Goal: Task Accomplishment & Management: Manage account settings

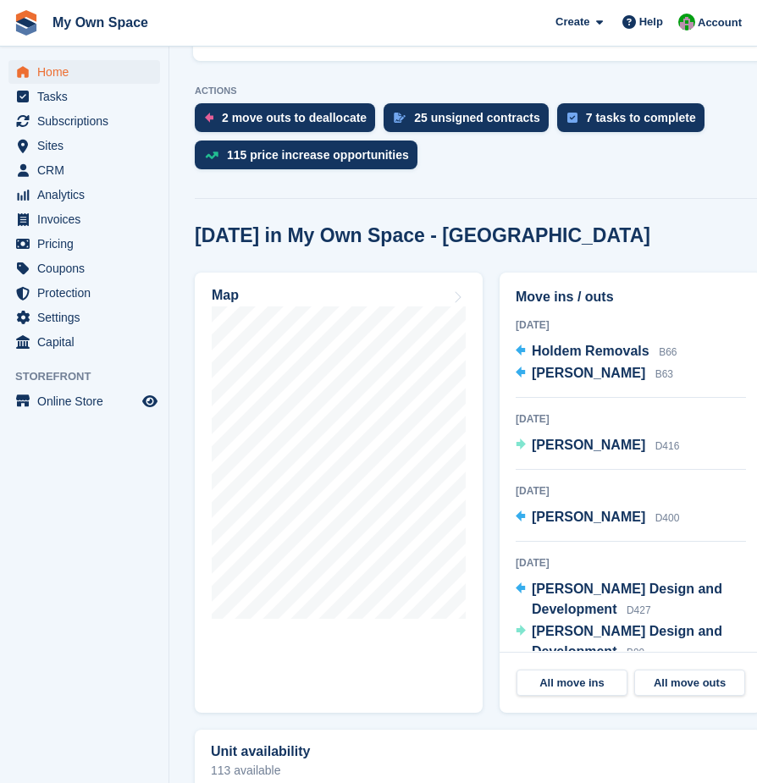
scroll to position [762, 0]
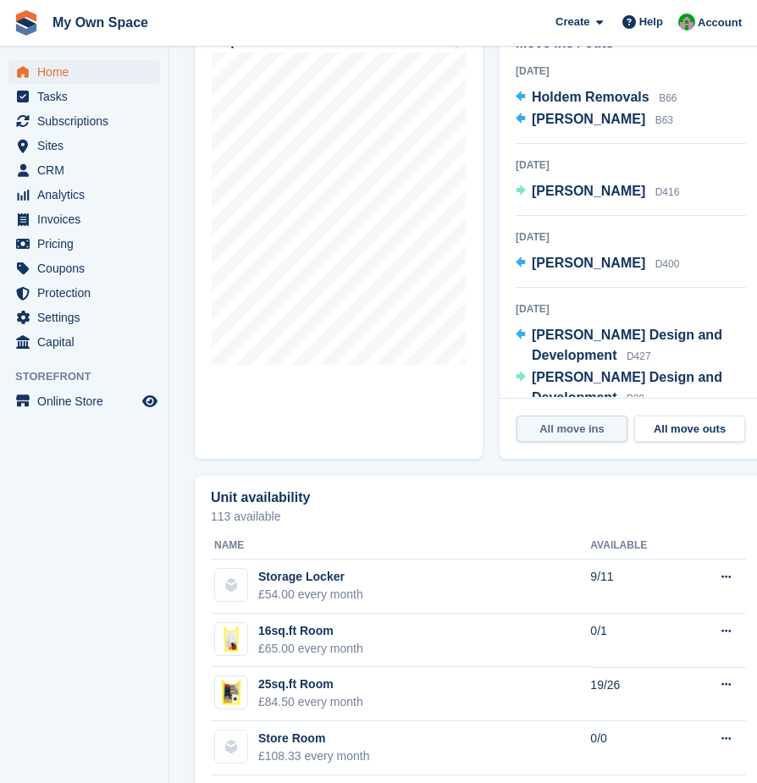
click at [586, 416] on link "All move ins" at bounding box center [572, 429] width 111 height 27
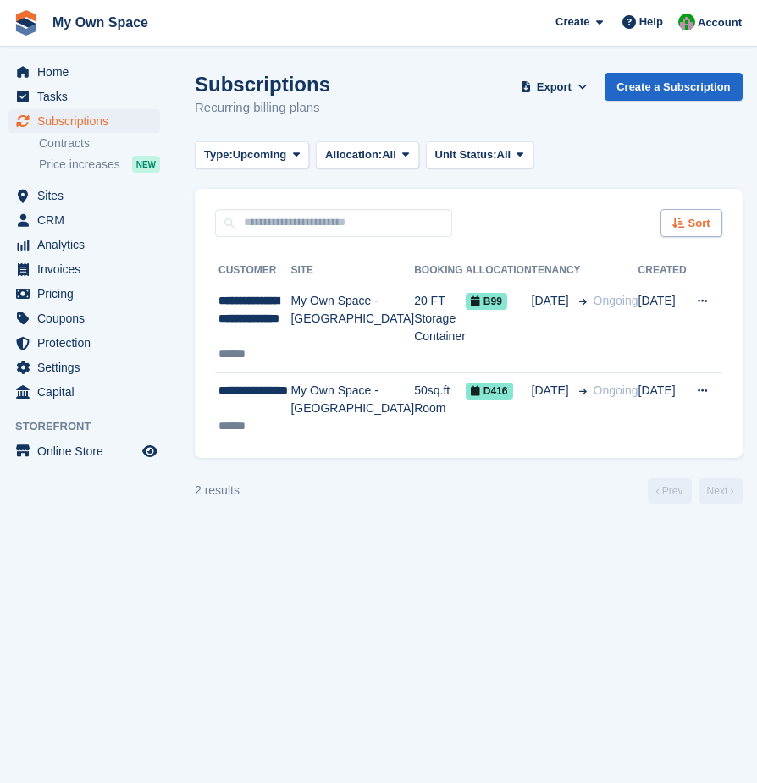
click at [689, 220] on span "Sort" at bounding box center [700, 223] width 22 height 17
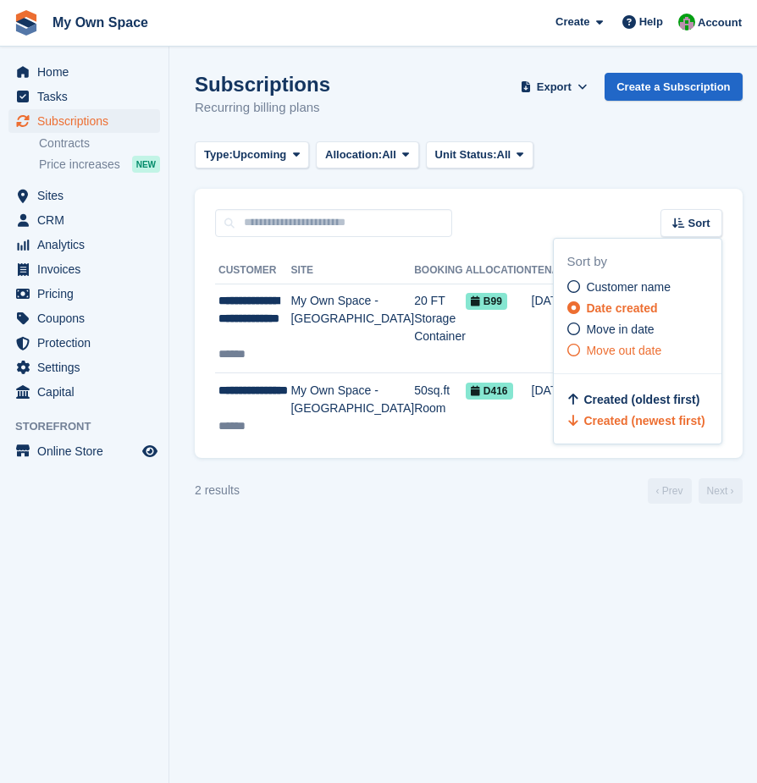
click at [567, 352] on icon at bounding box center [573, 350] width 13 height 13
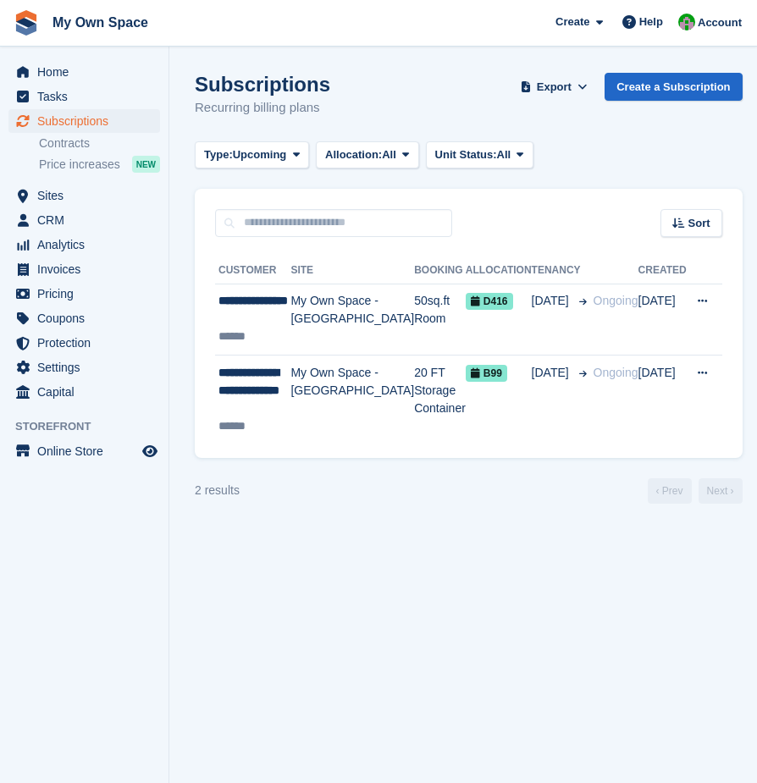
click at [673, 227] on icon at bounding box center [679, 223] width 13 height 11
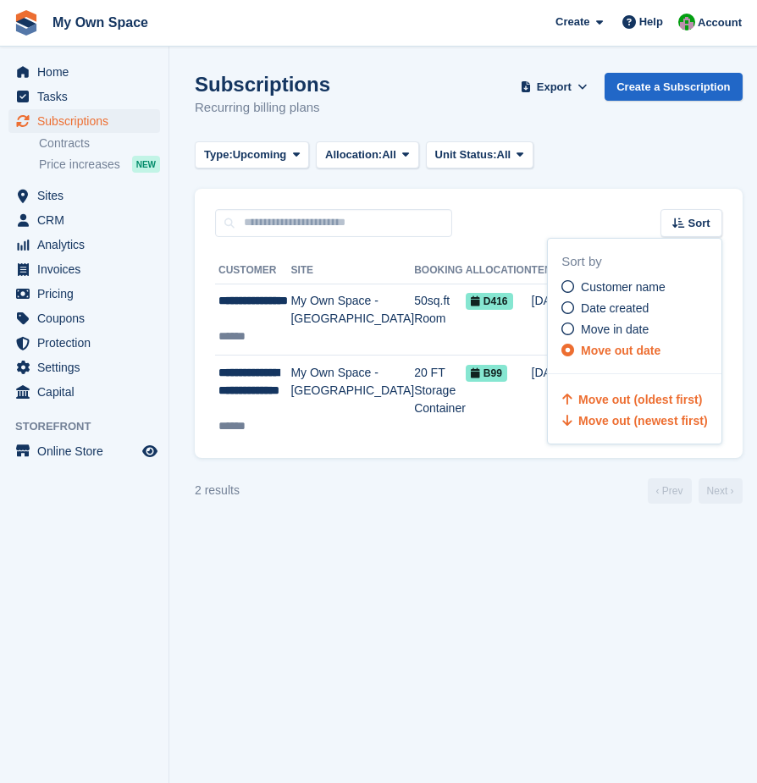
click at [620, 420] on span "Move out (newest first)" at bounding box center [642, 421] width 129 height 14
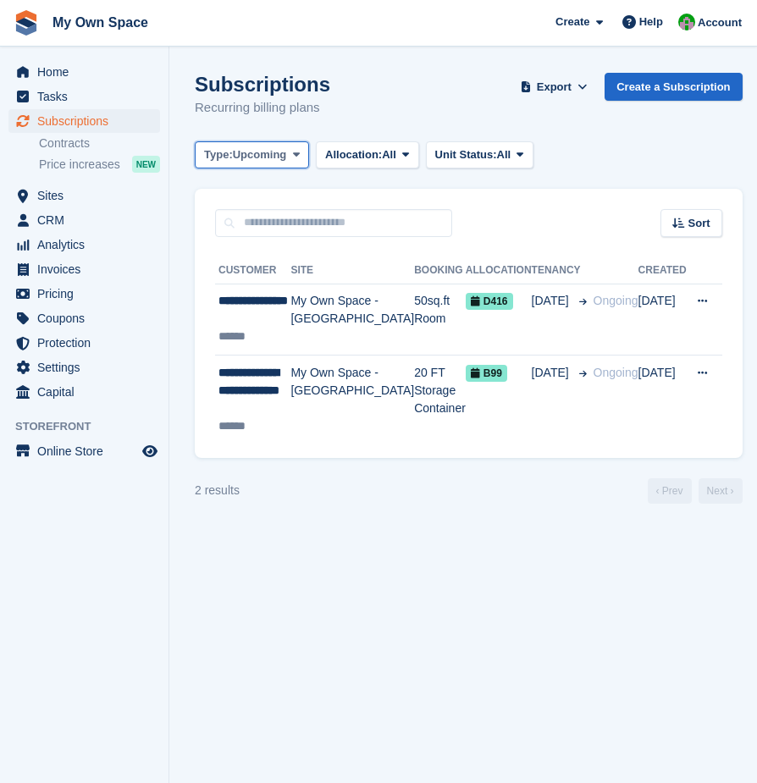
click at [269, 147] on span "Upcoming" at bounding box center [260, 155] width 54 height 17
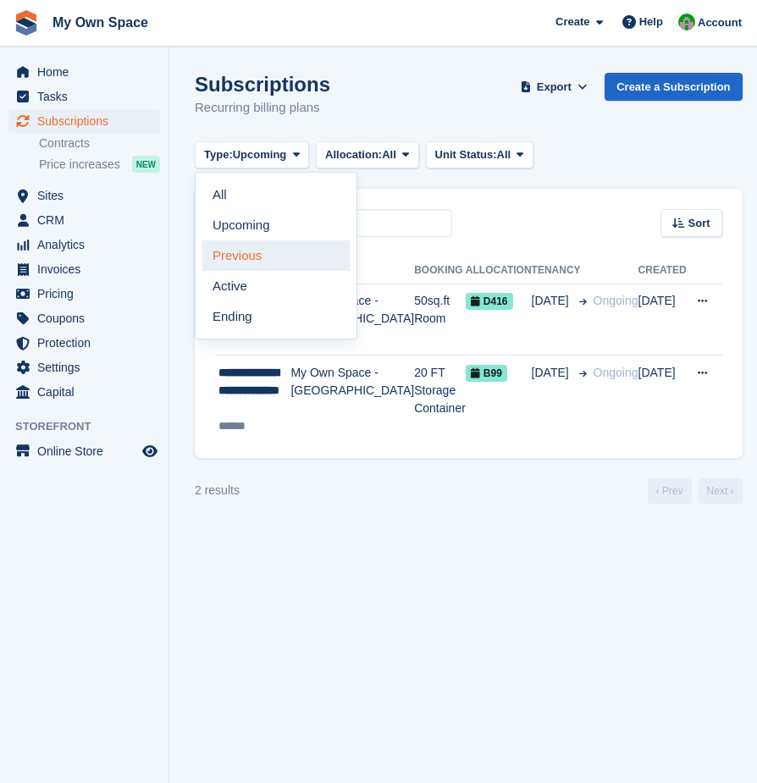
click at [241, 260] on link "Previous" at bounding box center [275, 256] width 147 height 30
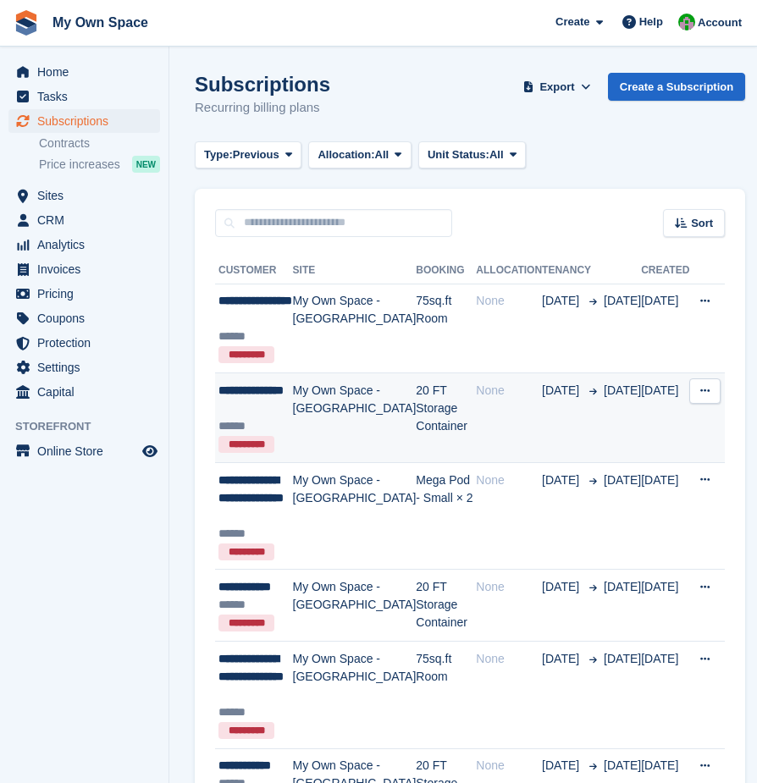
click at [416, 407] on td "20 FT Storage Container" at bounding box center [446, 419] width 60 height 90
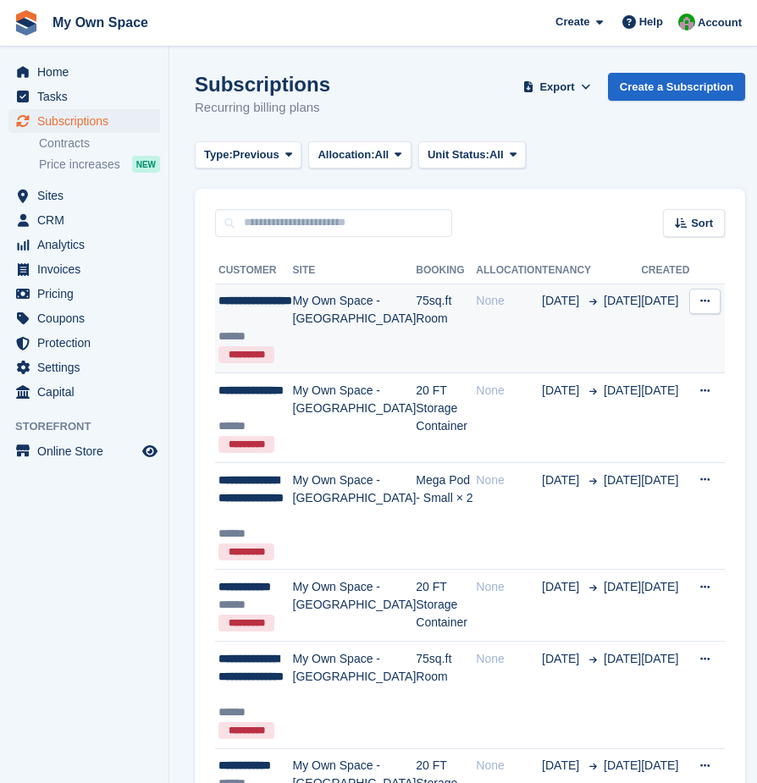
click at [416, 306] on td "75sq.ft Room" at bounding box center [446, 329] width 60 height 90
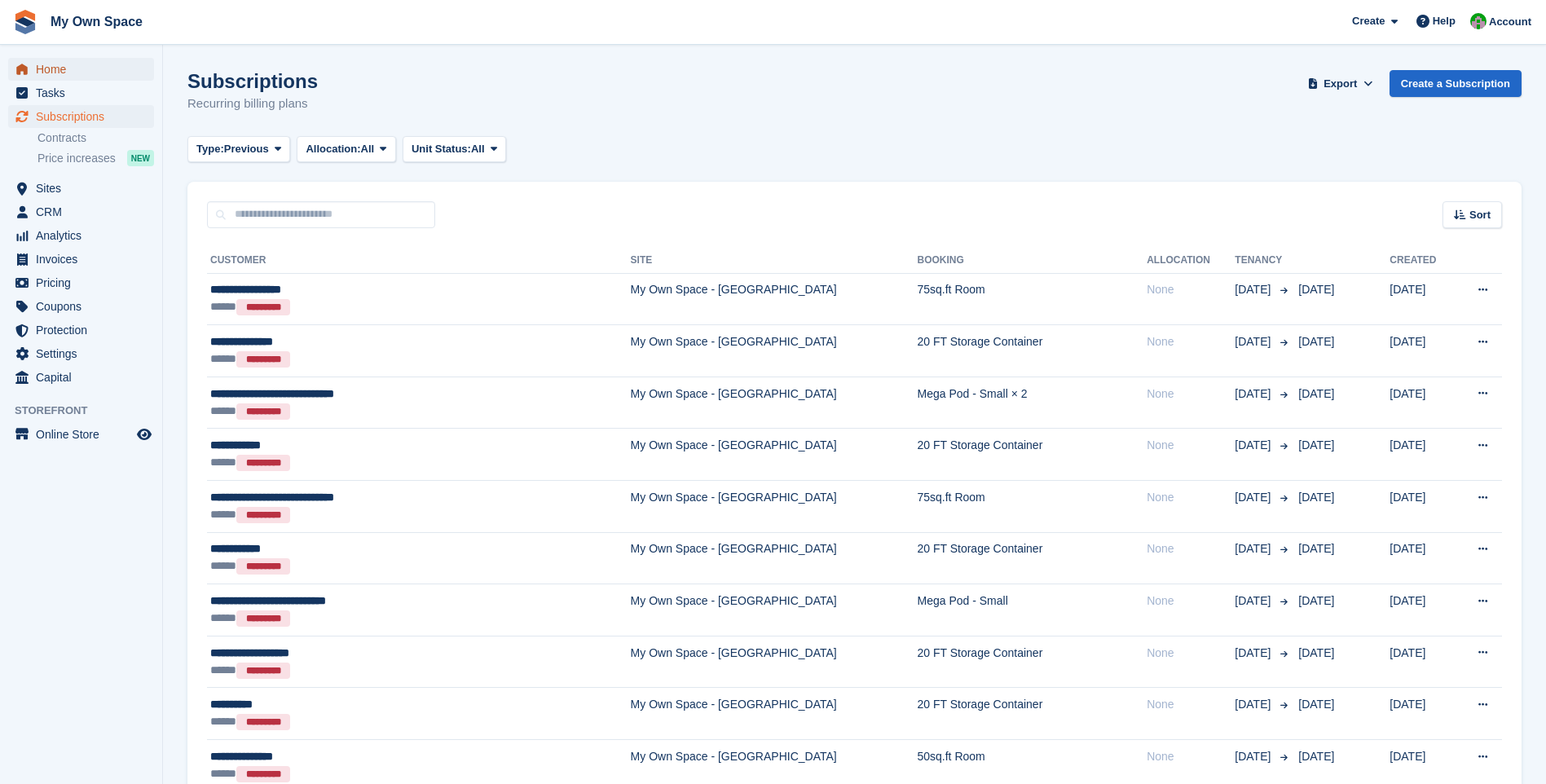
click at [65, 61] on span "Home" at bounding box center [85, 69] width 98 height 23
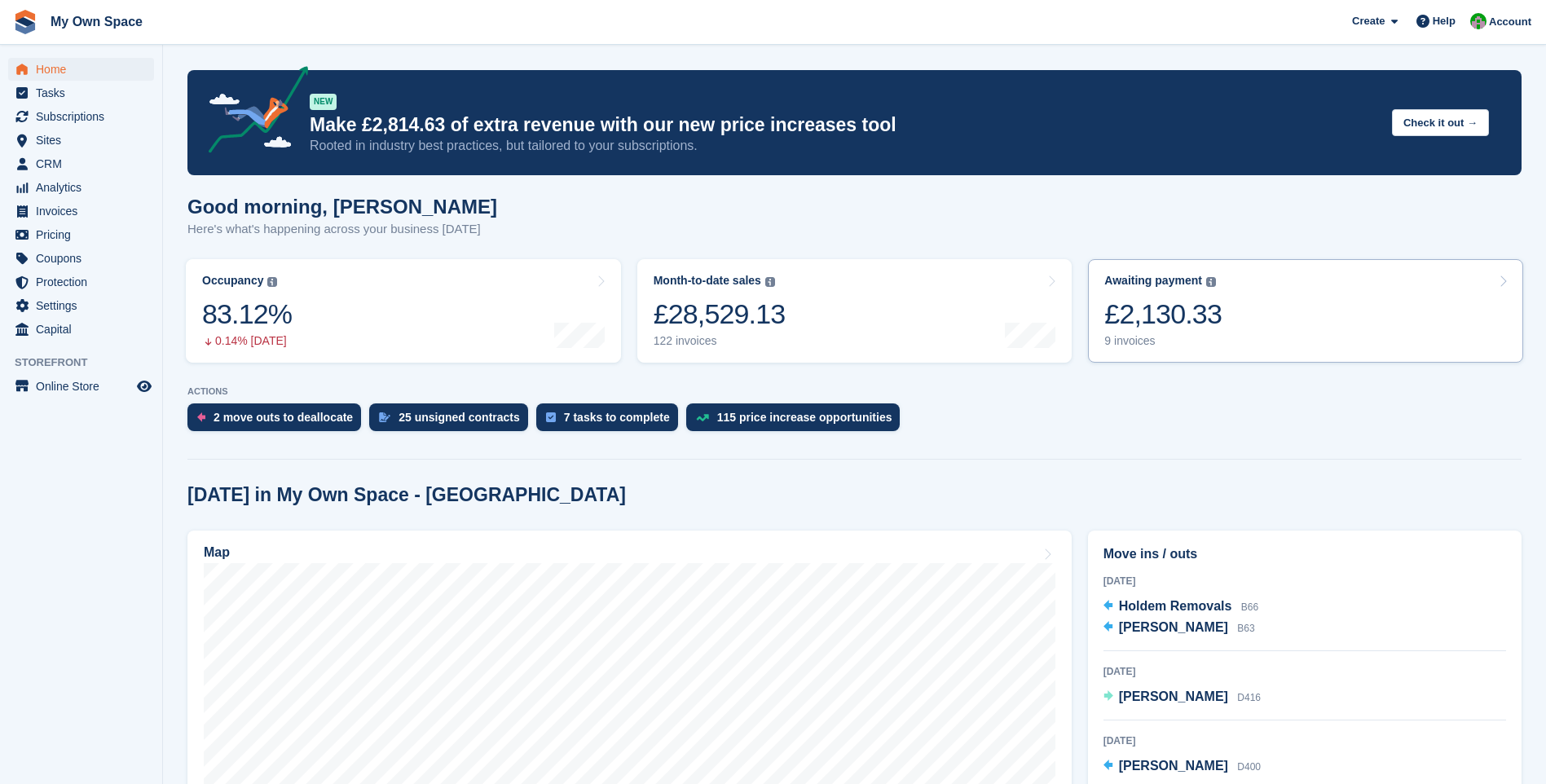
click at [1108, 339] on div "9 invoices" at bounding box center [1163, 341] width 117 height 13
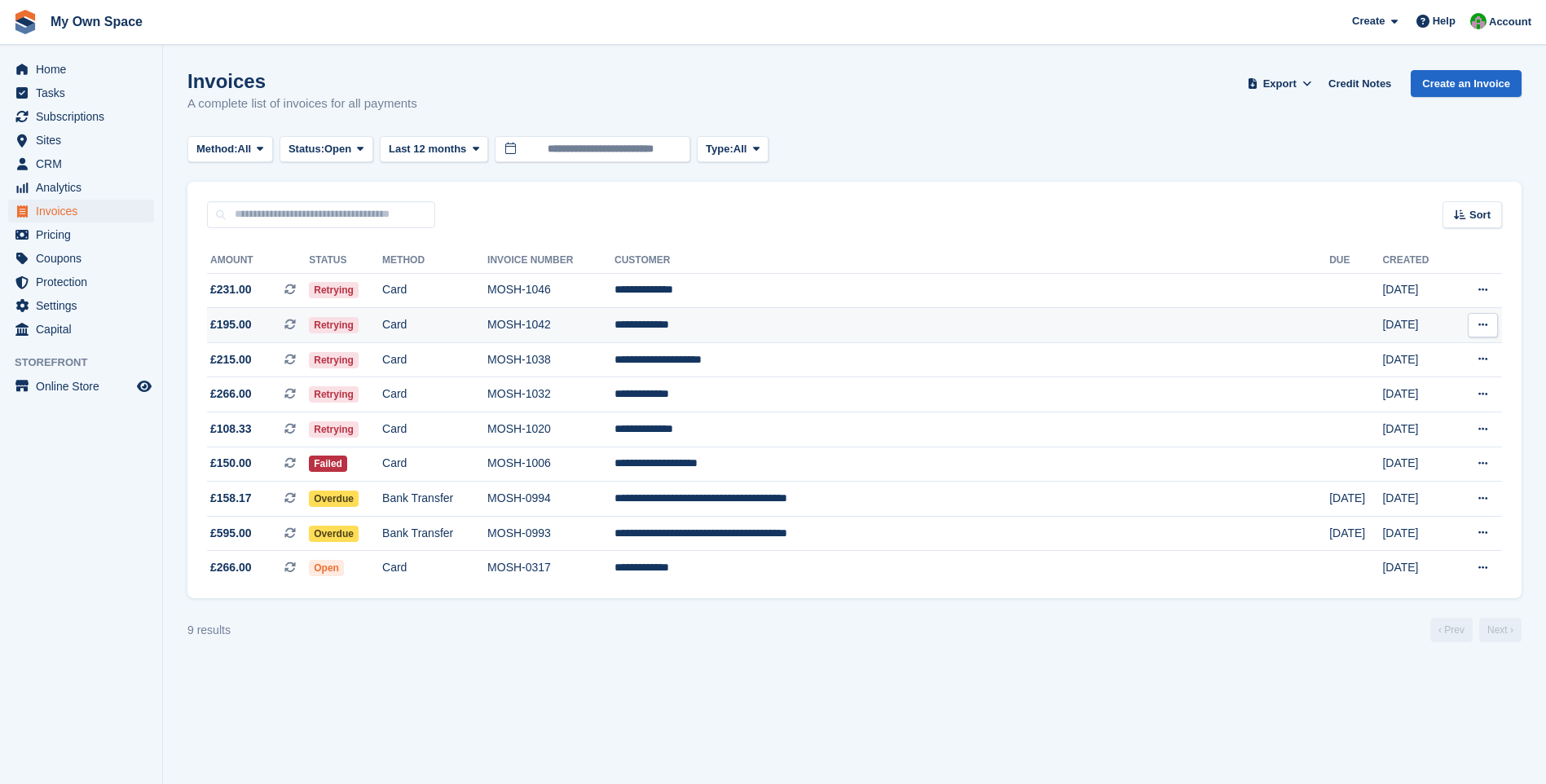
click at [479, 329] on td "Card" at bounding box center [434, 325] width 105 height 35
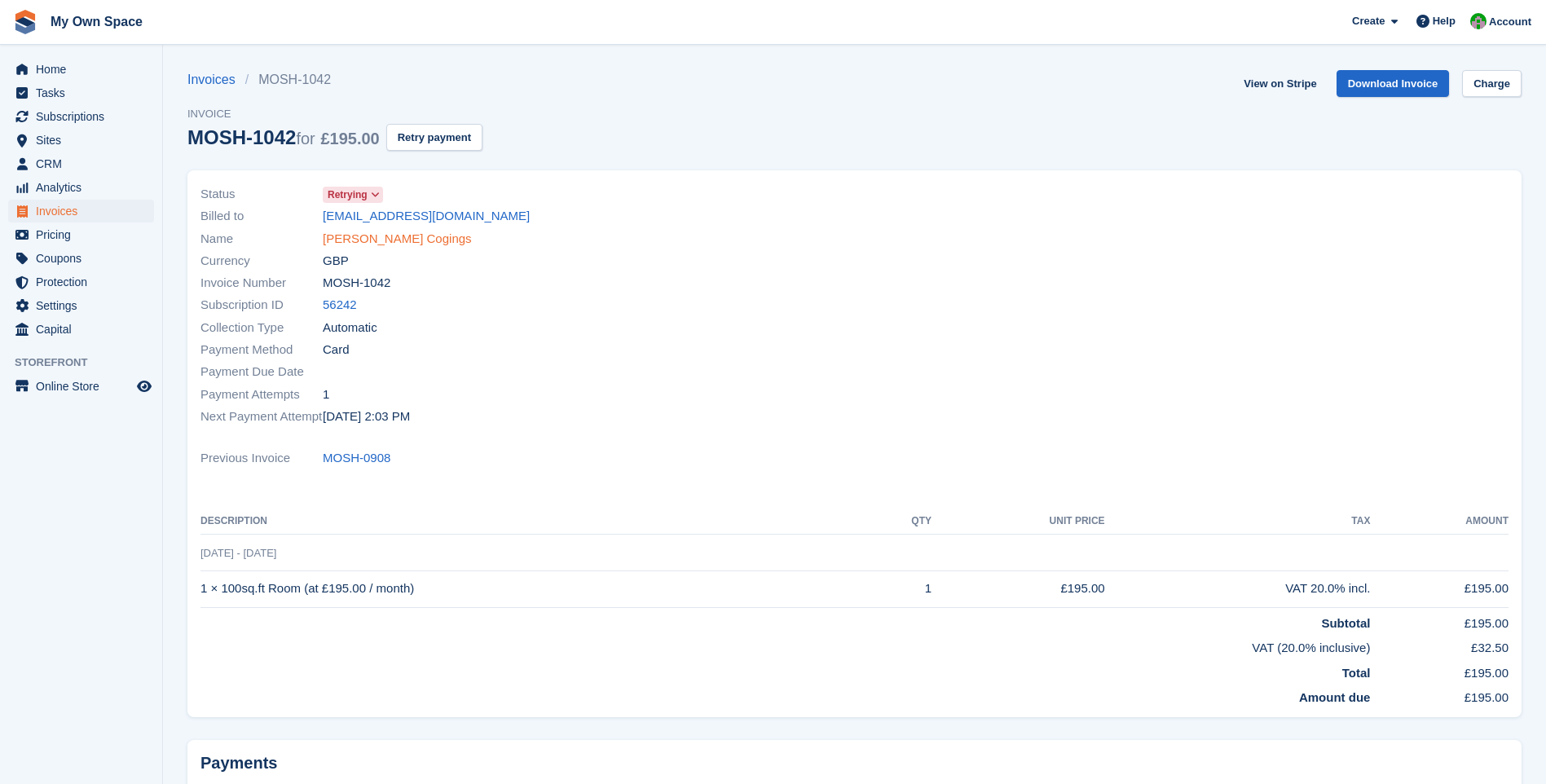
click at [366, 234] on link "[PERSON_NAME] Cogings" at bounding box center [396, 239] width 149 height 18
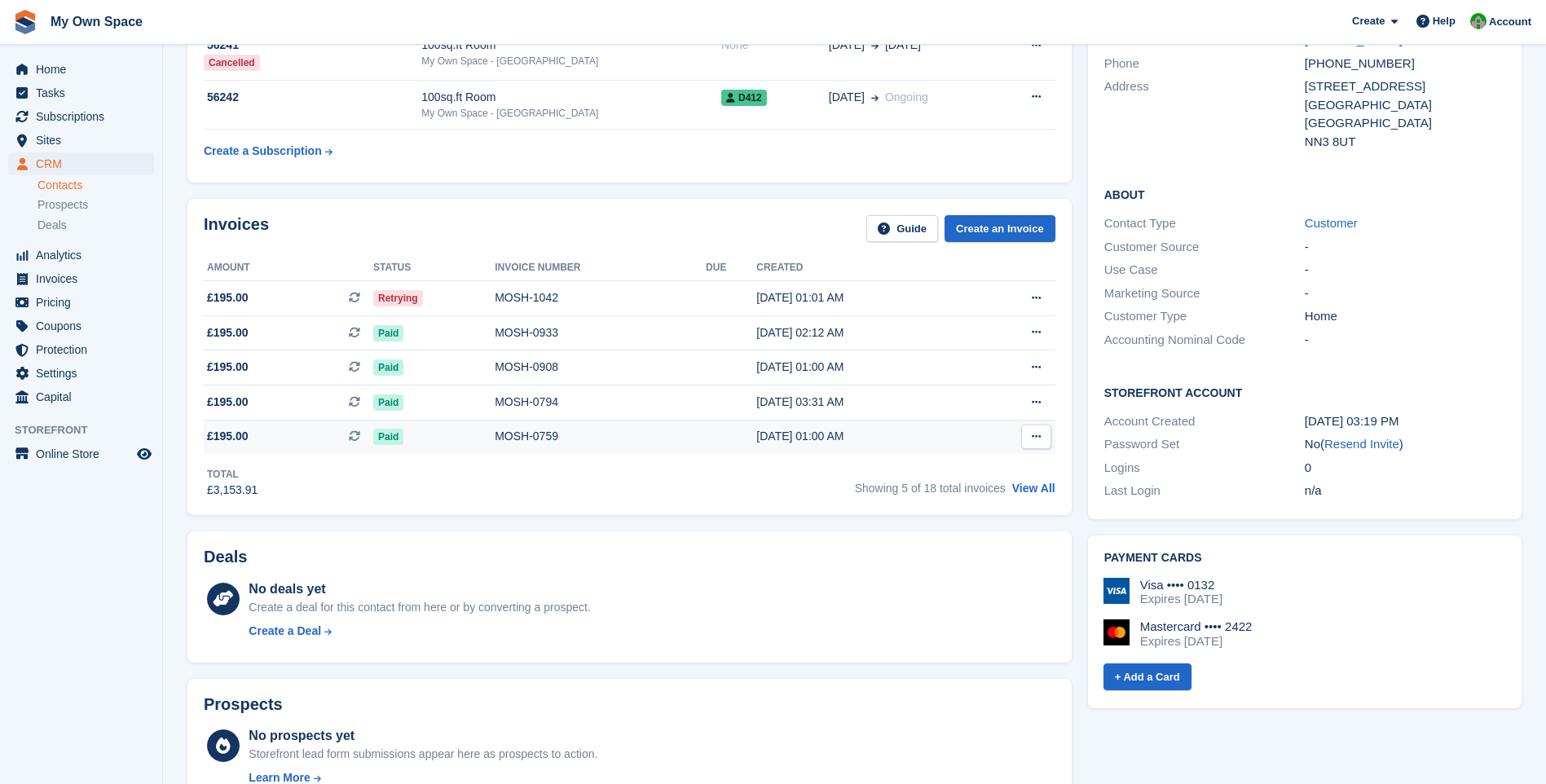
scroll to position [163, 0]
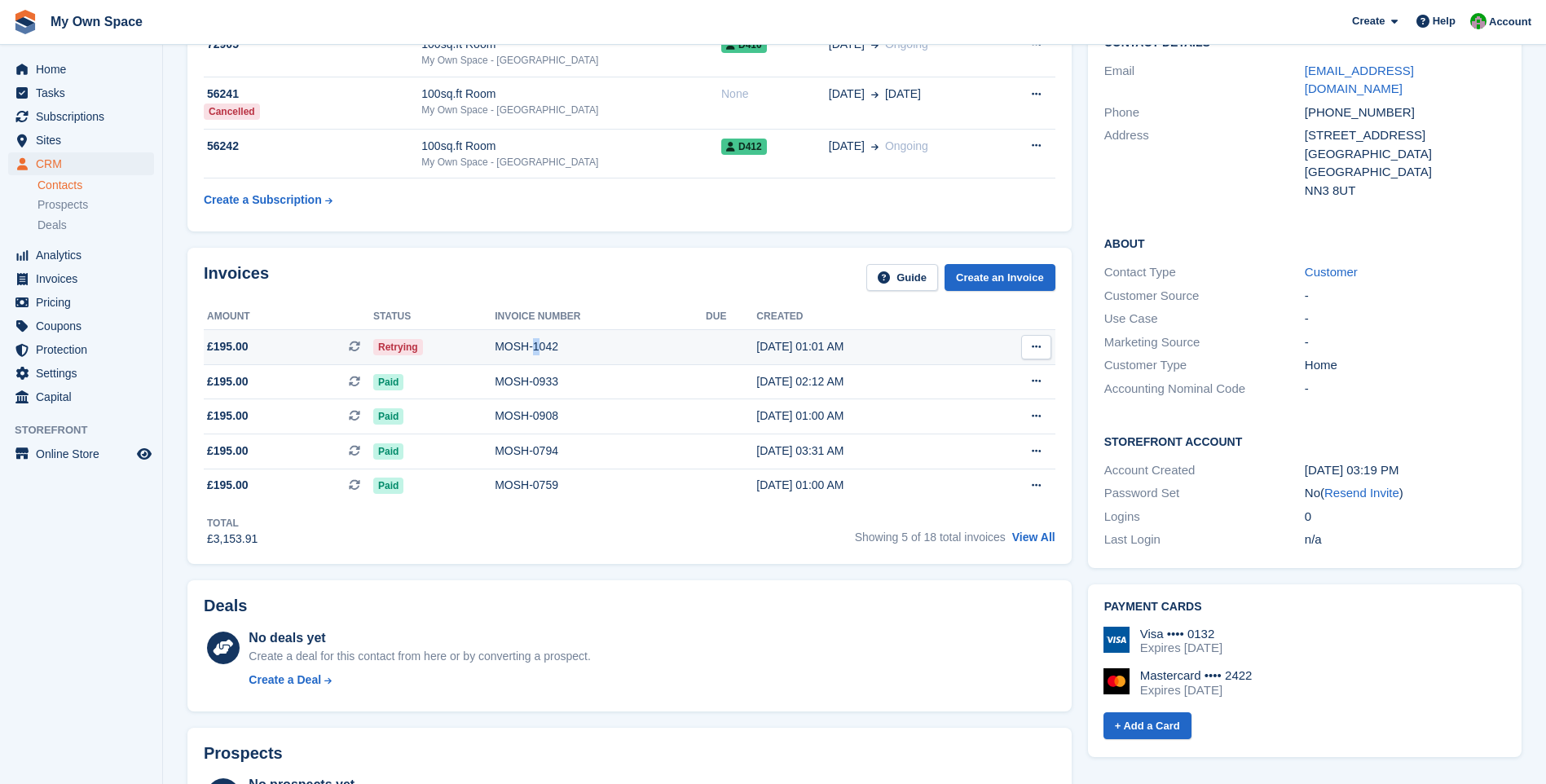
click at [535, 349] on div "MOSH-1042" at bounding box center [599, 347] width 211 height 17
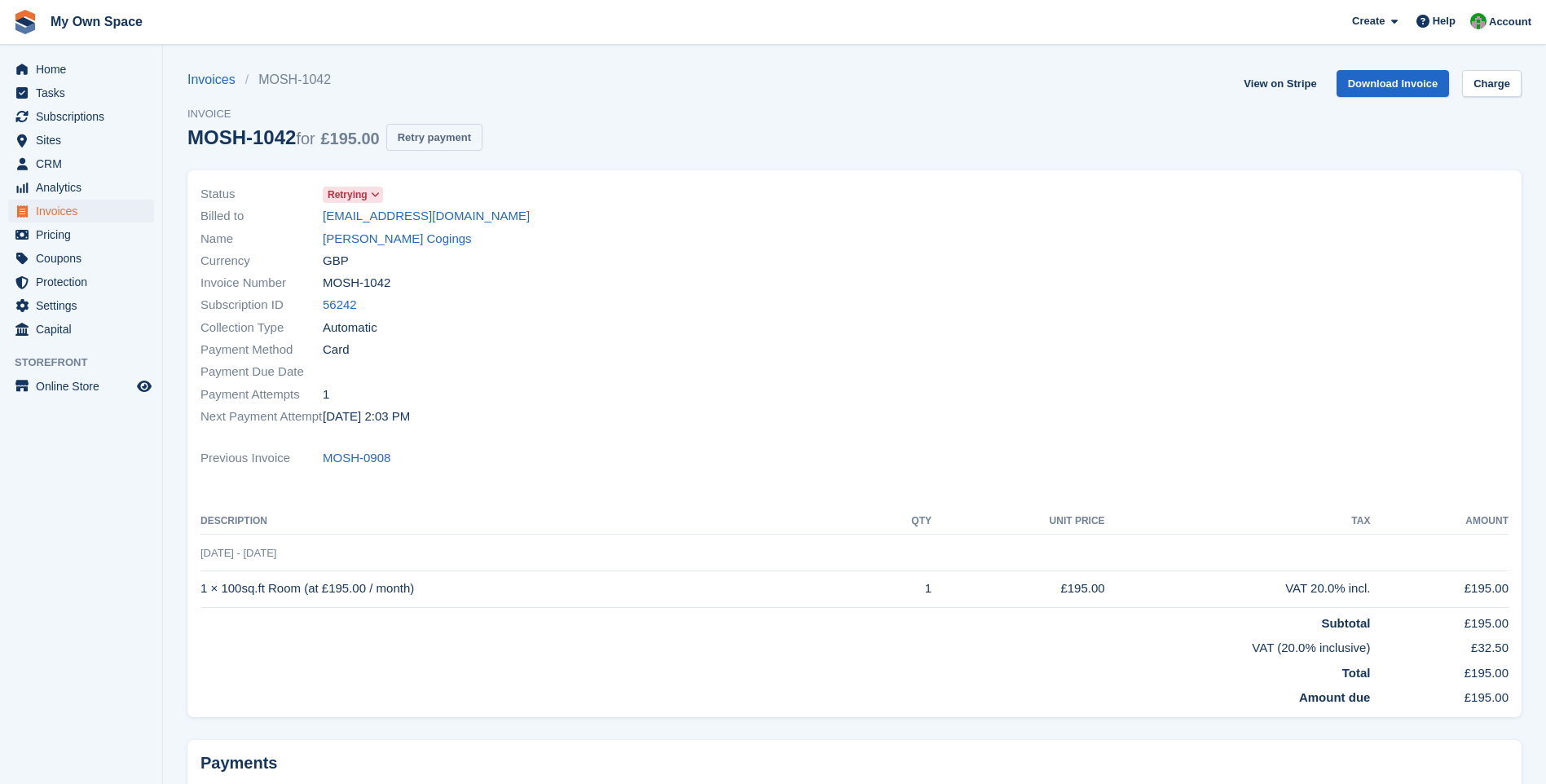
drag, startPoint x: 0, startPoint y: 0, endPoint x: 458, endPoint y: 129, distance: 475.8
click at [458, 129] on button "Retry payment" at bounding box center [434, 138] width 96 height 27
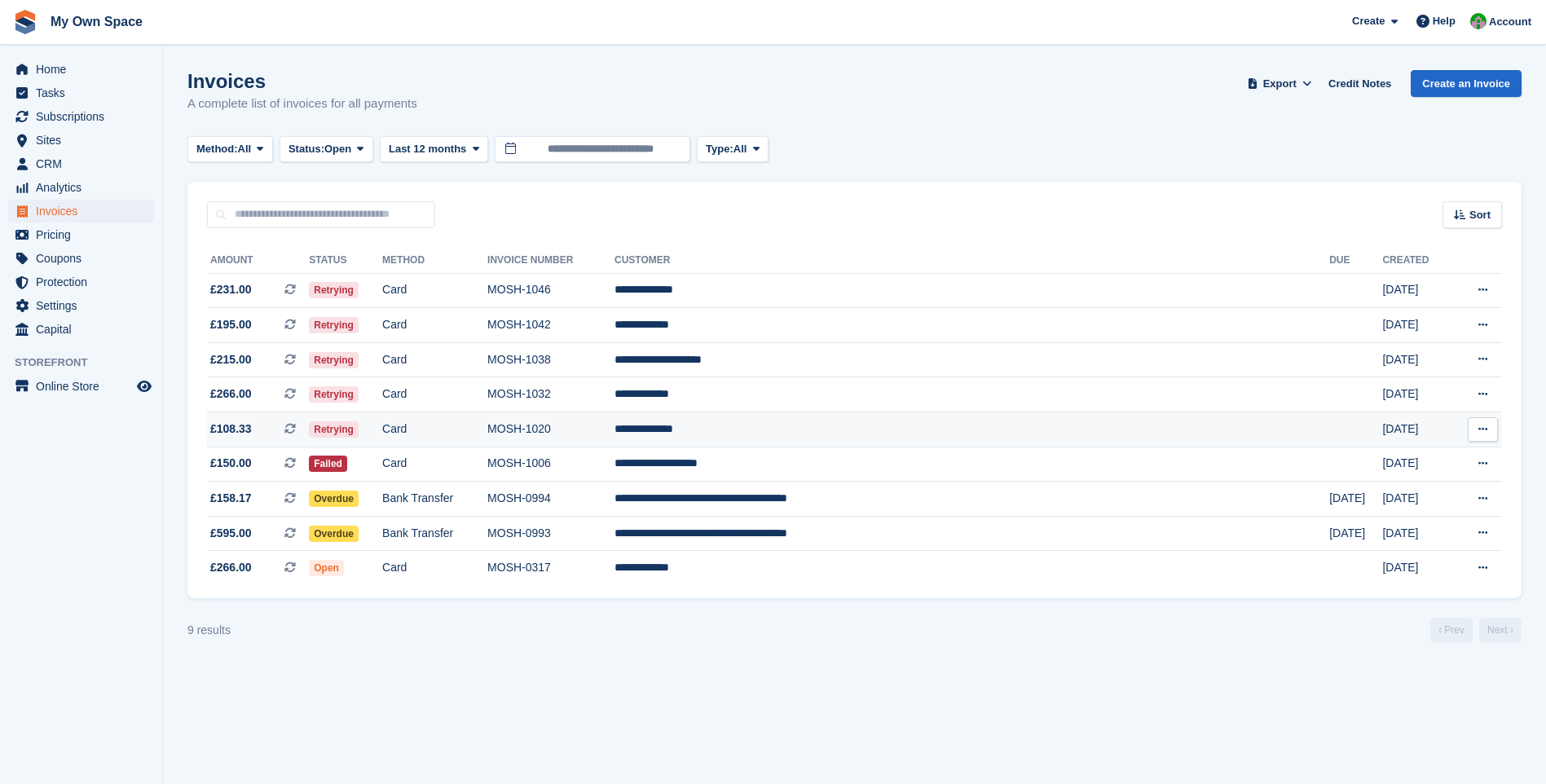
click at [615, 431] on td "MOSH-1020" at bounding box center [551, 430] width 127 height 35
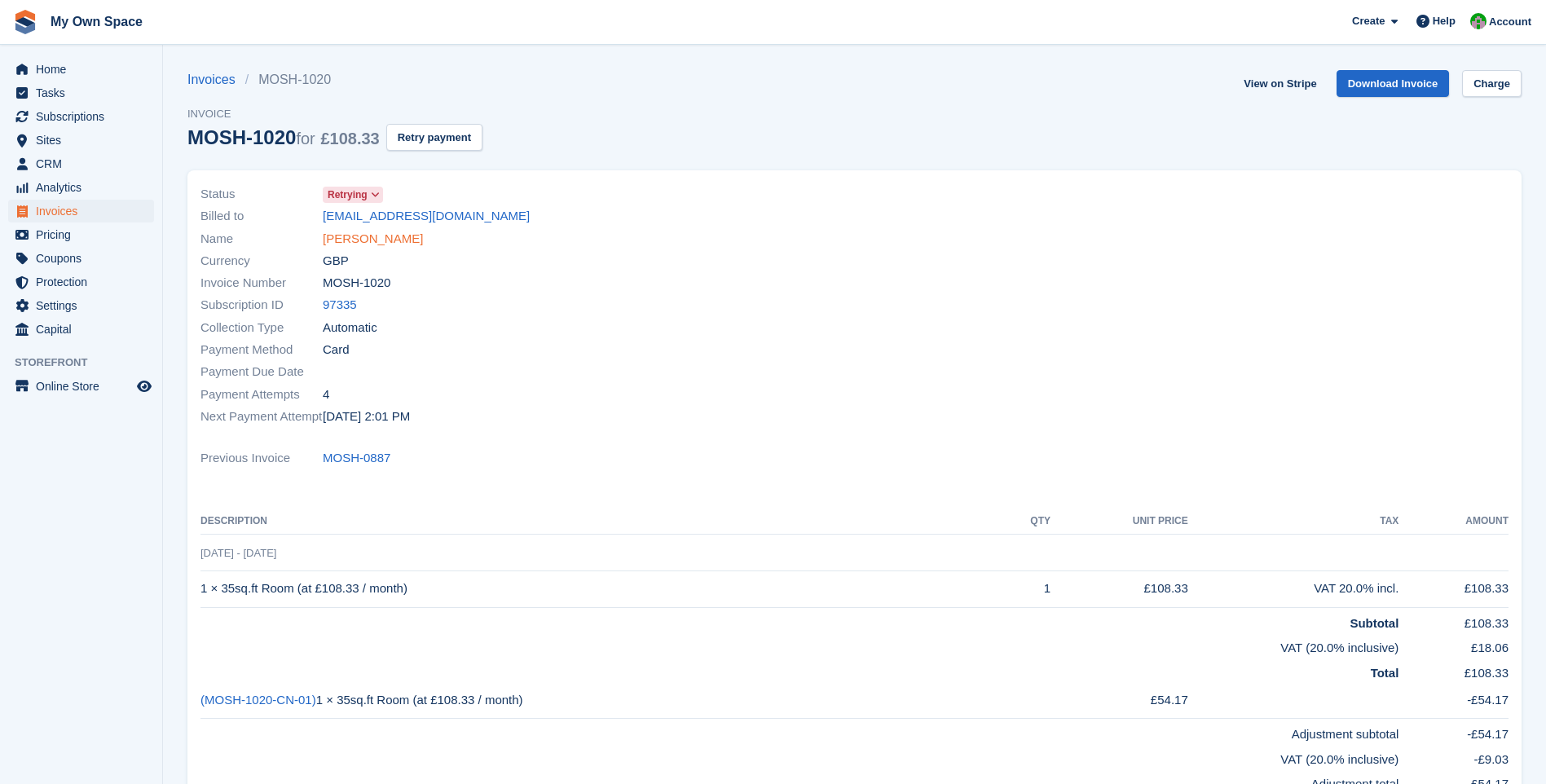
click at [371, 242] on link "[PERSON_NAME]" at bounding box center [372, 239] width 100 height 18
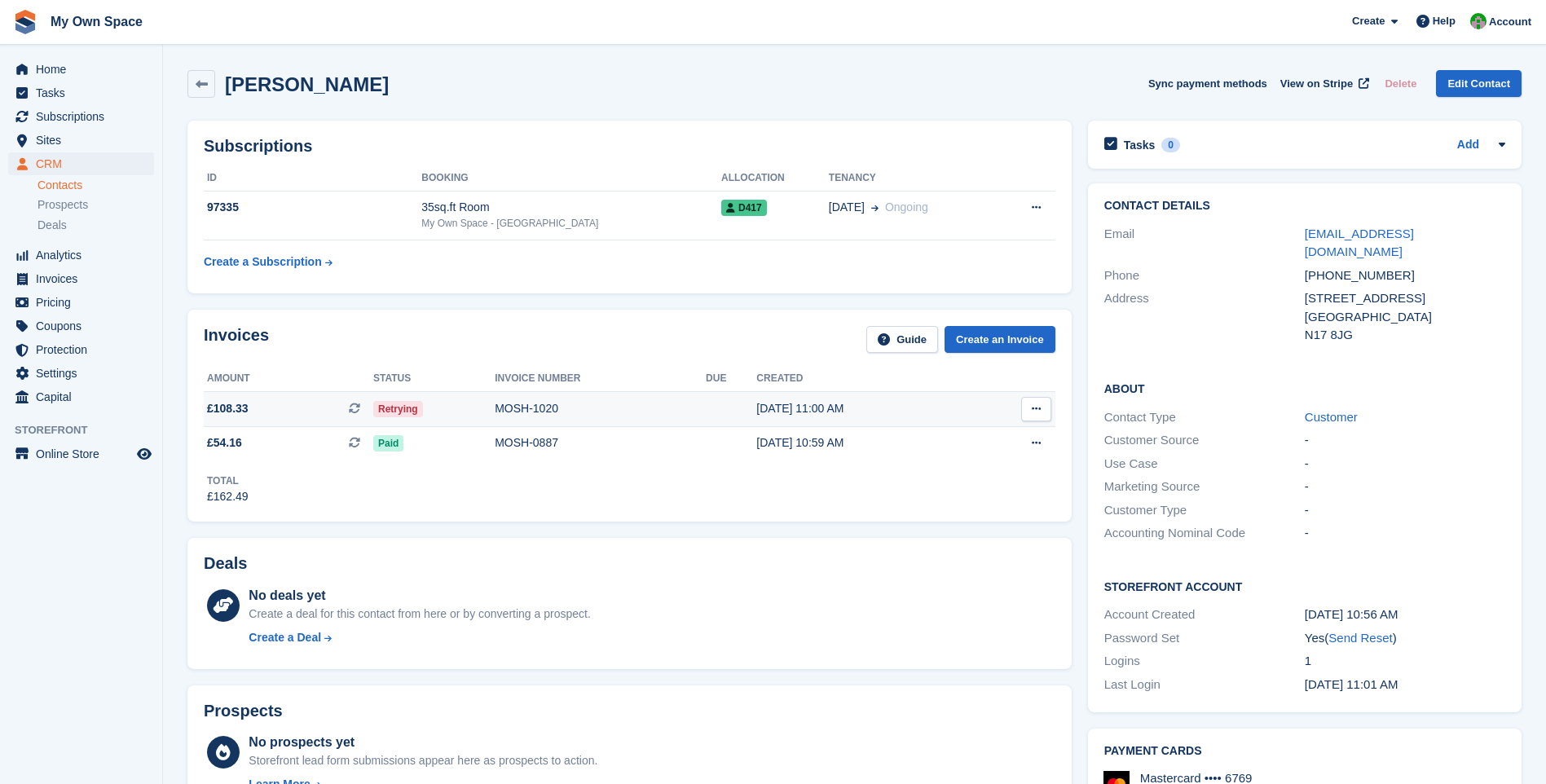
click at [514, 400] on div "MOSH-1020" at bounding box center [599, 409] width 211 height 17
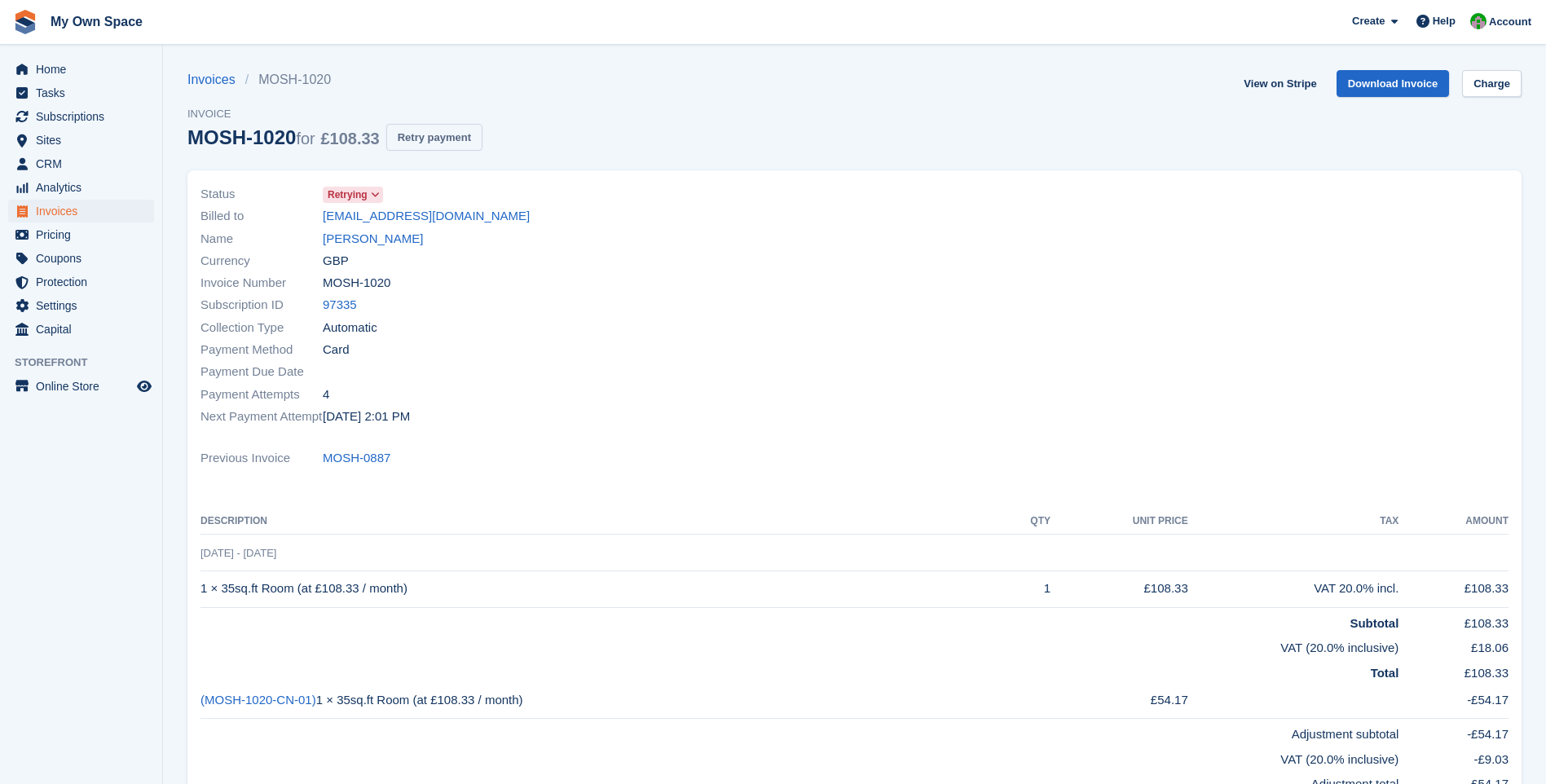
click at [461, 140] on button "Retry payment" at bounding box center [434, 138] width 96 height 27
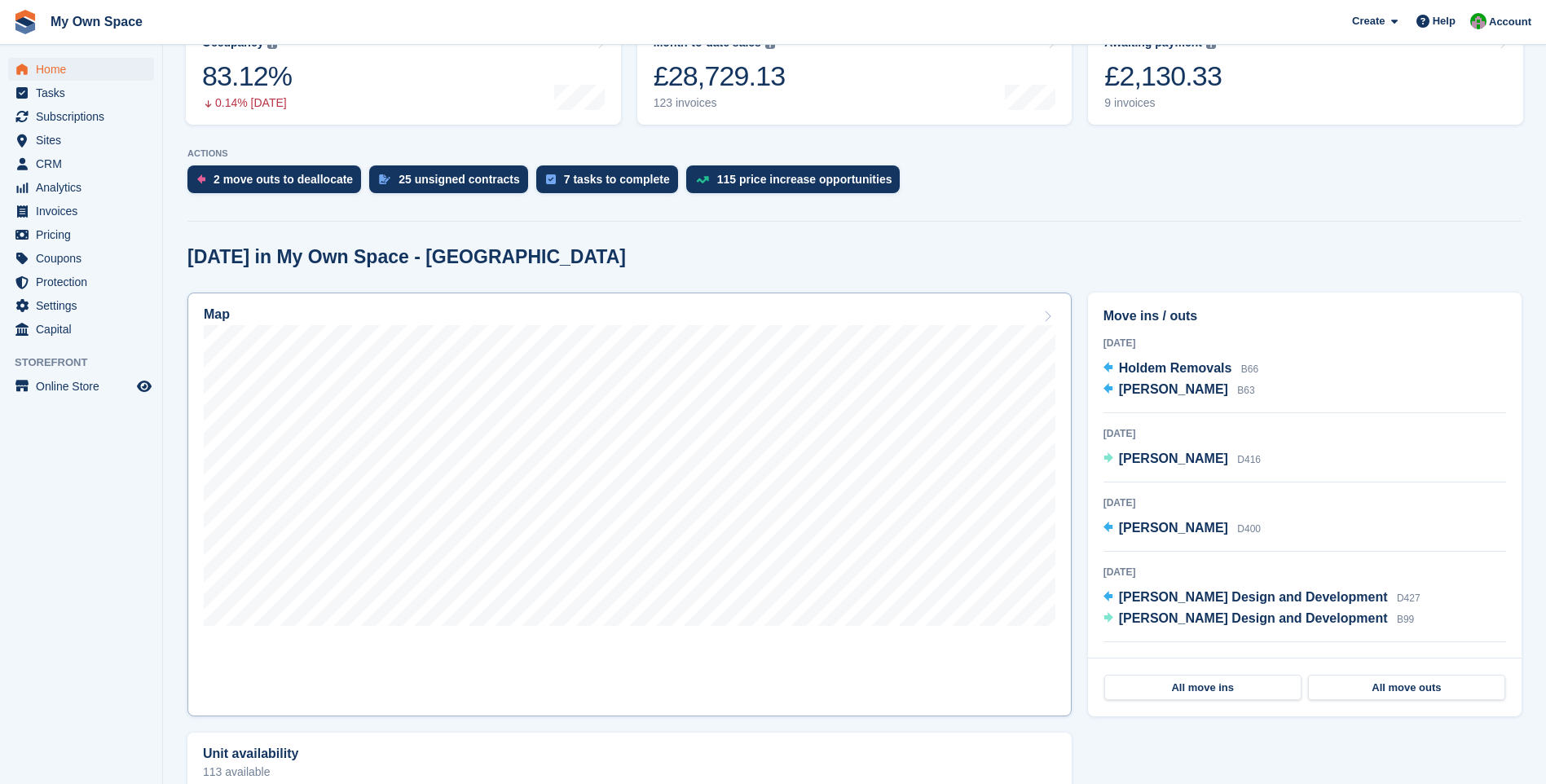
scroll to position [244, 0]
